Goal: Task Accomplishment & Management: Manage account settings

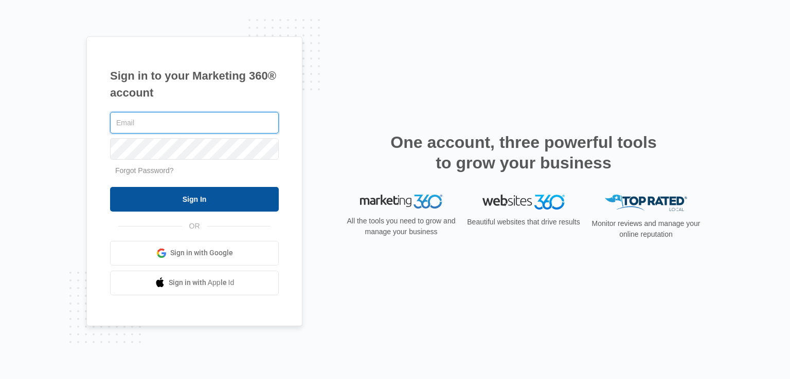
type input "[EMAIL_ADDRESS][DOMAIN_NAME]"
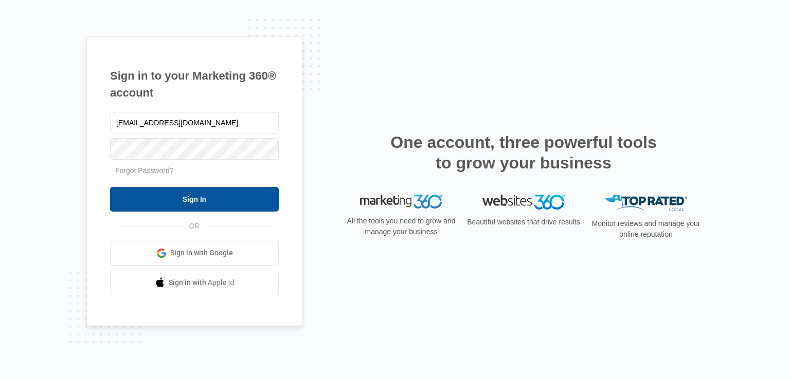
click at [156, 203] on input "Sign In" at bounding box center [194, 199] width 169 height 25
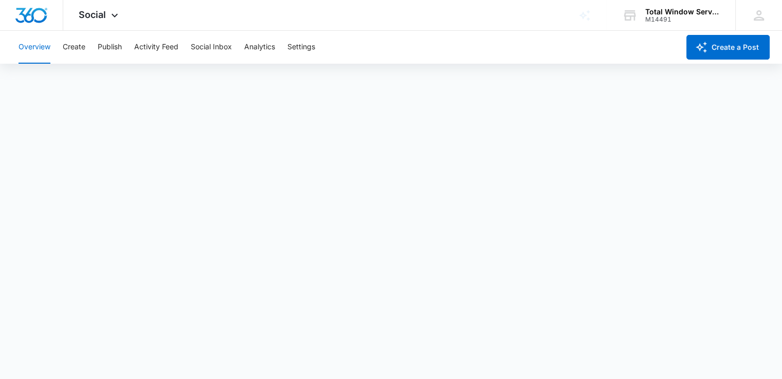
scroll to position [3, 0]
click at [655, 21] on div "M14491" at bounding box center [682, 19] width 75 height 7
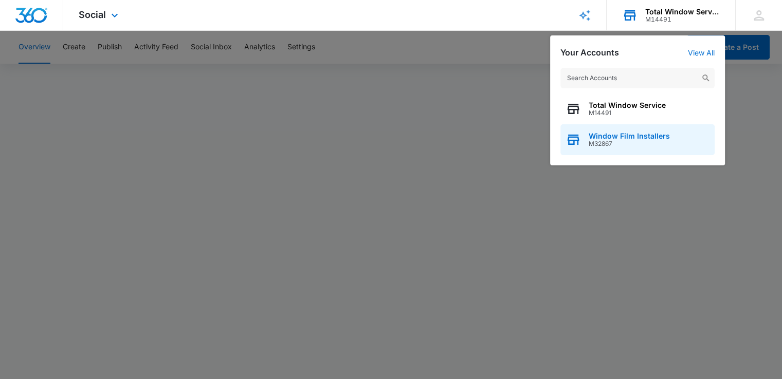
click at [623, 138] on span "Window Film Installers" at bounding box center [629, 136] width 81 height 8
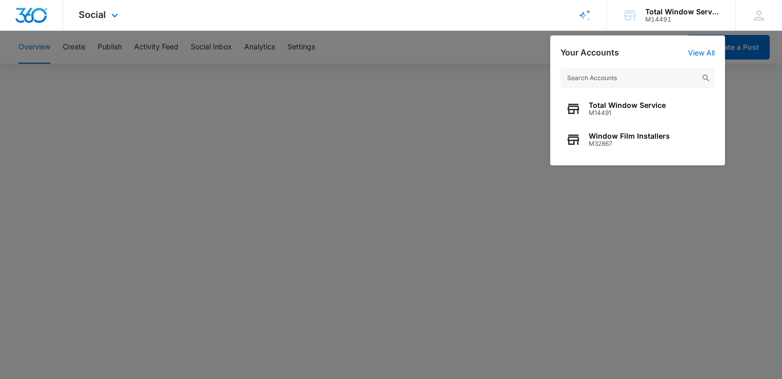
scroll to position [0, 0]
